Goal: Book appointment/travel/reservation

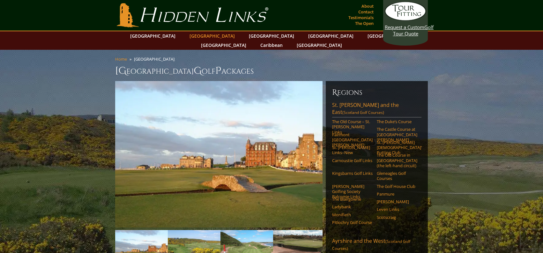
click at [199, 34] on link "[GEOGRAPHIC_DATA]" at bounding box center [212, 35] width 52 height 9
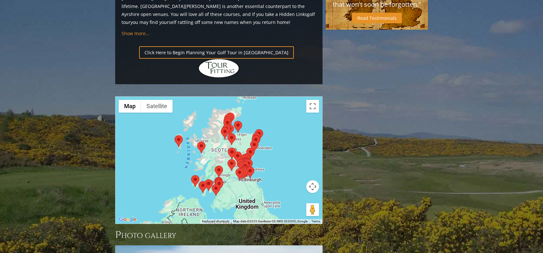
scroll to position [611, 0]
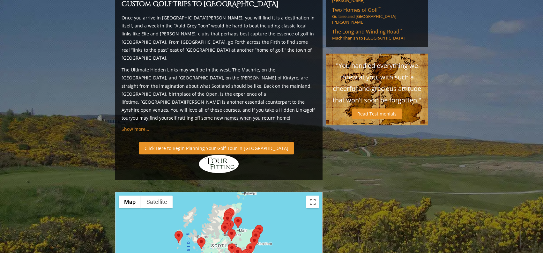
click at [214, 142] on link "Click Here to Begin Planning Your Golf Tour in [GEOGRAPHIC_DATA]" at bounding box center [216, 148] width 155 height 12
